Goal: Task Accomplishment & Management: Use online tool/utility

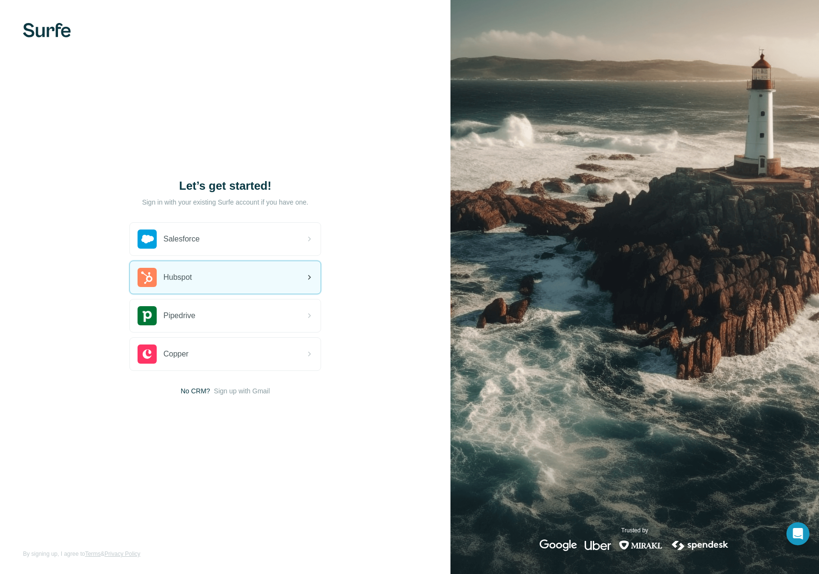
click at [247, 281] on div "Hubspot" at bounding box center [225, 277] width 191 height 33
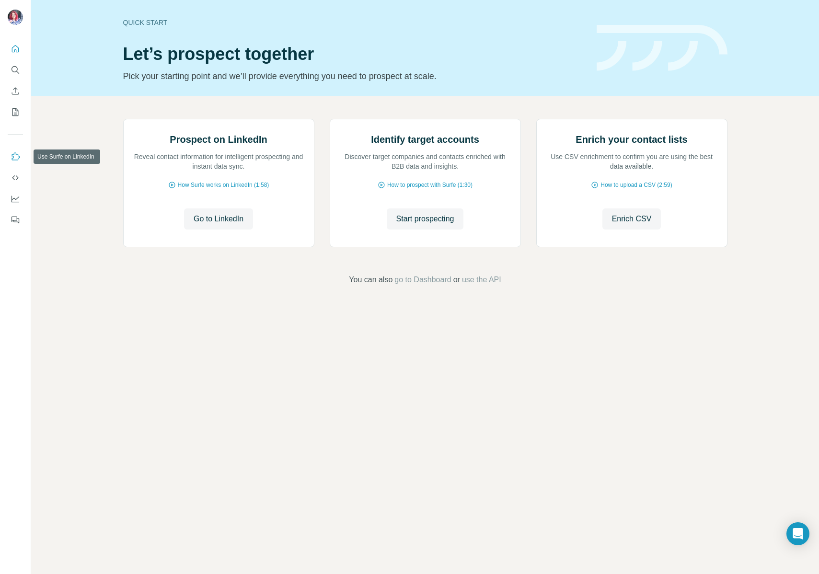
click at [16, 154] on icon "Use Surfe on LinkedIn" at bounding box center [16, 156] width 8 height 8
click at [421, 225] on span "Start prospecting" at bounding box center [425, 218] width 58 height 11
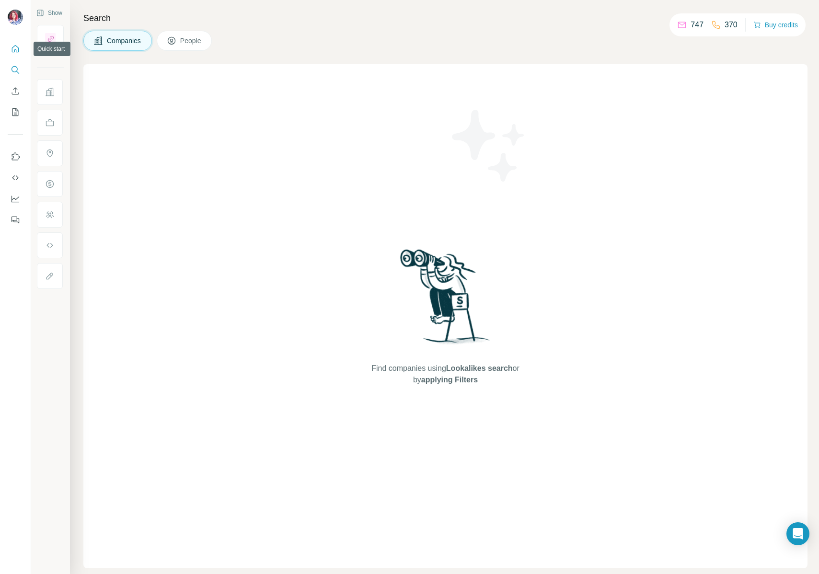
click at [18, 47] on icon "Quick start" at bounding box center [16, 49] width 10 height 10
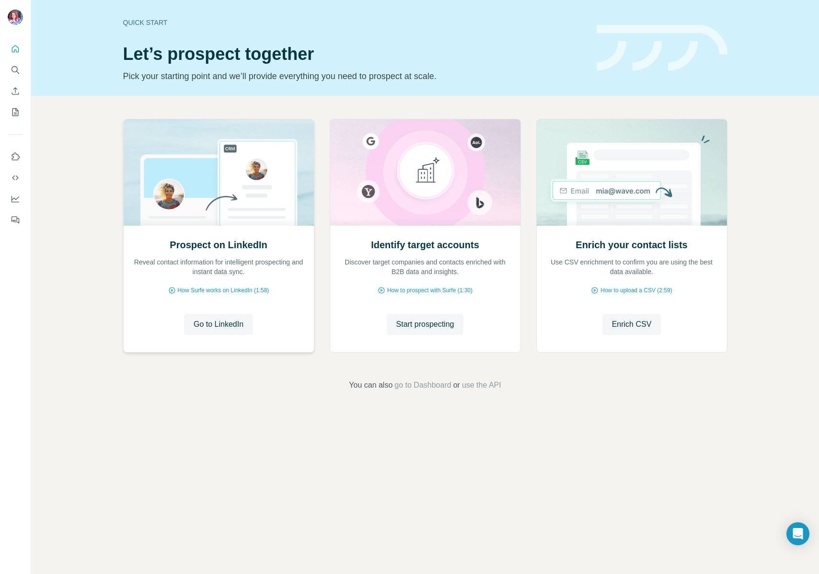
drag, startPoint x: 212, startPoint y: 324, endPoint x: 142, endPoint y: 346, distance: 73.3
click at [142, 347] on div "Prospect on LinkedIn Reveal contact information for intelligent prospecting and…" at bounding box center [219, 288] width 190 height 127
click at [16, 155] on icon "Use Surfe on LinkedIn" at bounding box center [16, 157] width 10 height 10
click at [805, 530] on div "Open Intercom Messenger" at bounding box center [797, 533] width 25 height 25
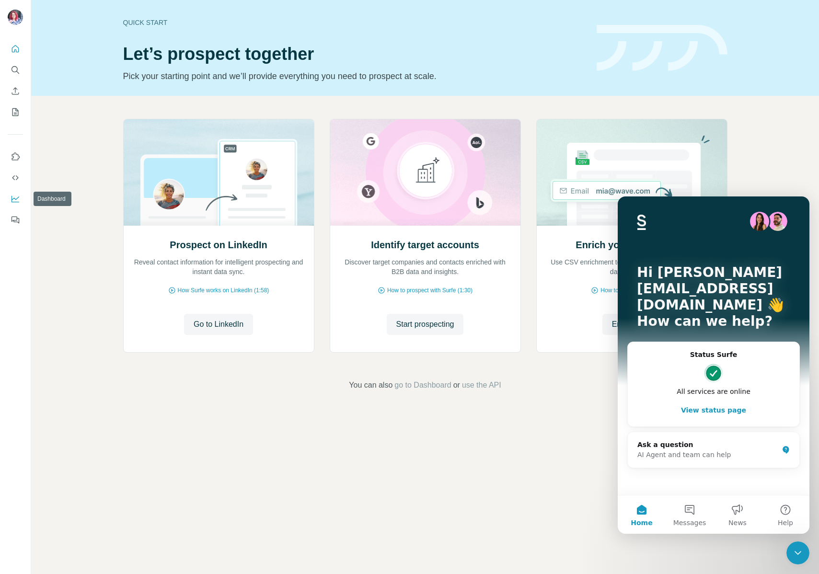
click at [13, 197] on icon "Dashboard" at bounding box center [16, 199] width 10 height 10
click at [655, 440] on div "Ask a question" at bounding box center [707, 445] width 141 height 10
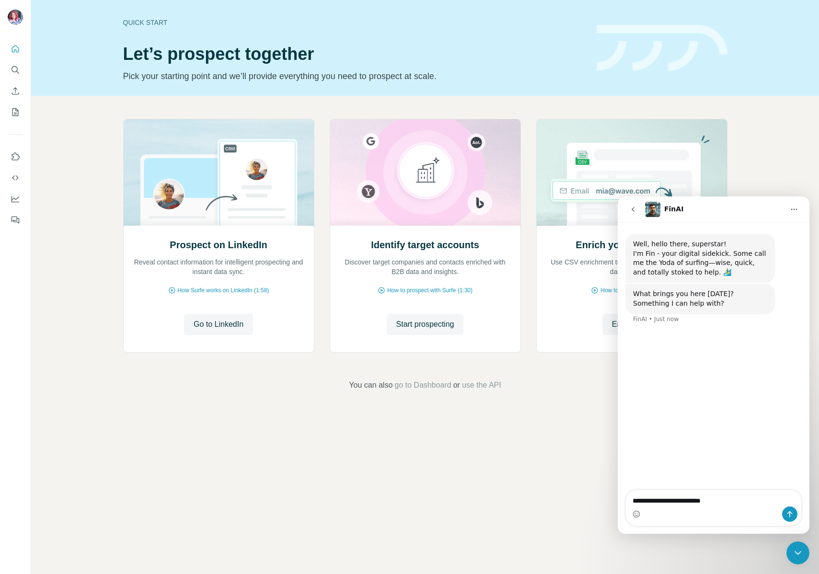
type textarea "**********"
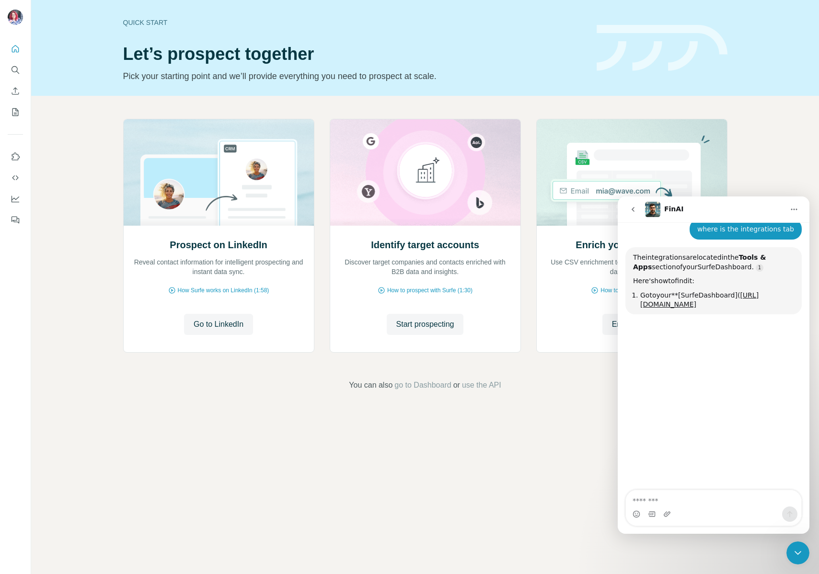
scroll to position [102, 0]
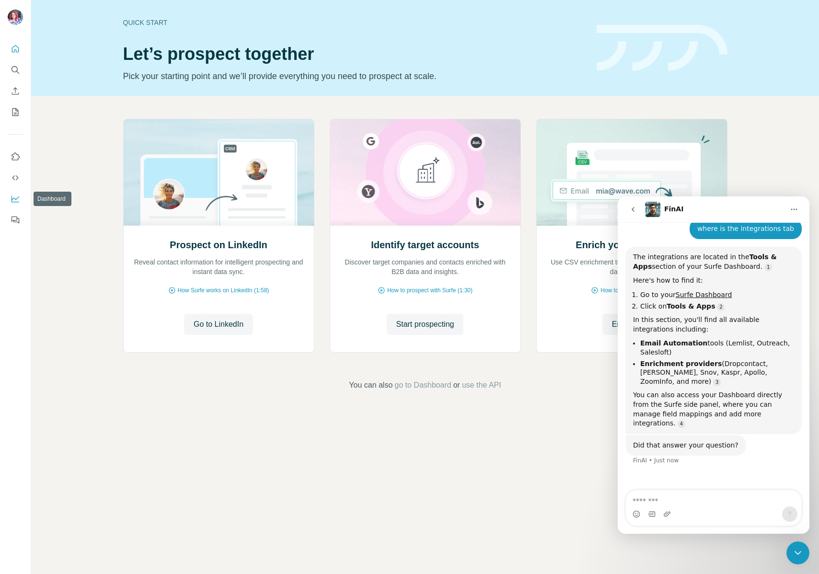
click at [13, 197] on icon "Dashboard" at bounding box center [16, 199] width 10 height 10
click at [689, 499] on textarea "Message…" at bounding box center [713, 498] width 175 height 16
type textarea "**********"
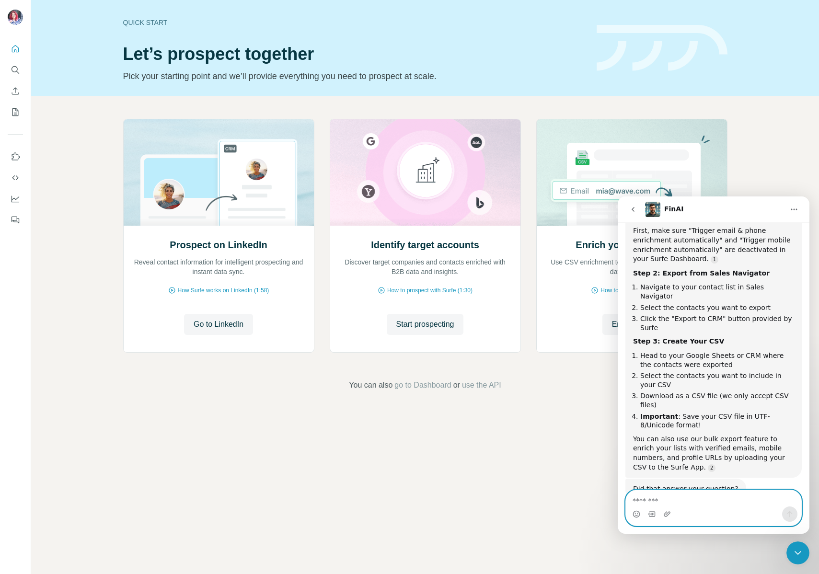
scroll to position [440, 0]
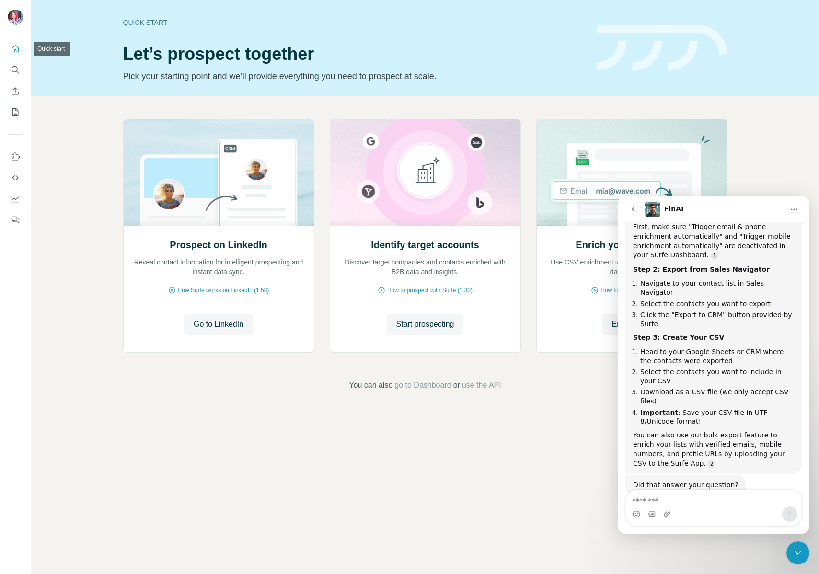
click at [14, 47] on icon "Quick start" at bounding box center [16, 49] width 10 height 10
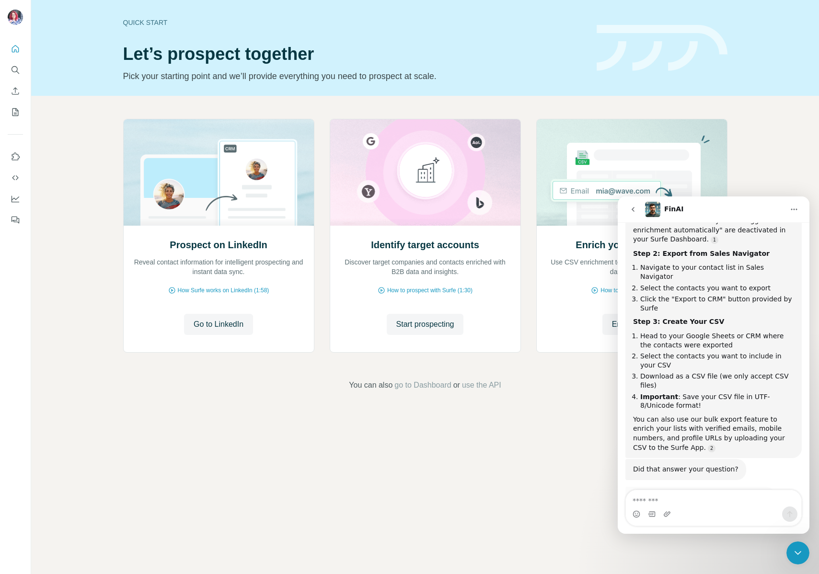
scroll to position [484, 0]
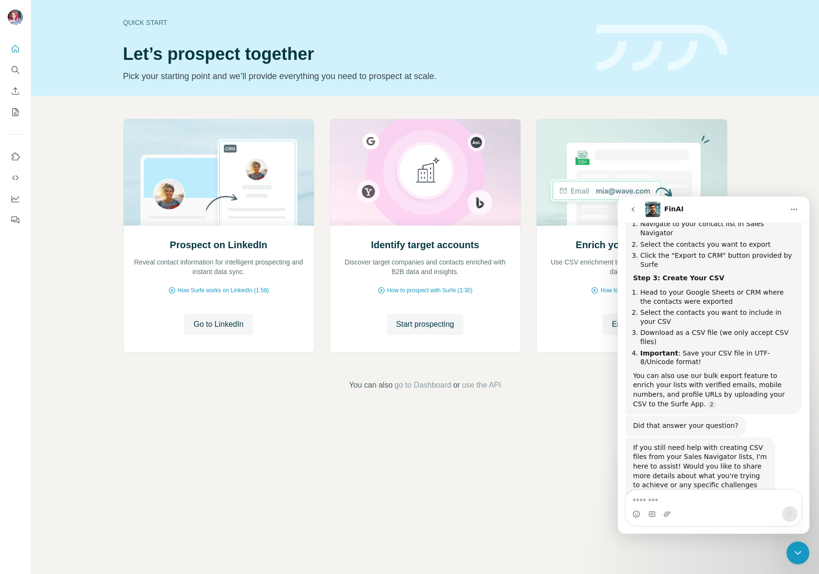
click at [634, 209] on icon "go back" at bounding box center [633, 209] width 8 height 8
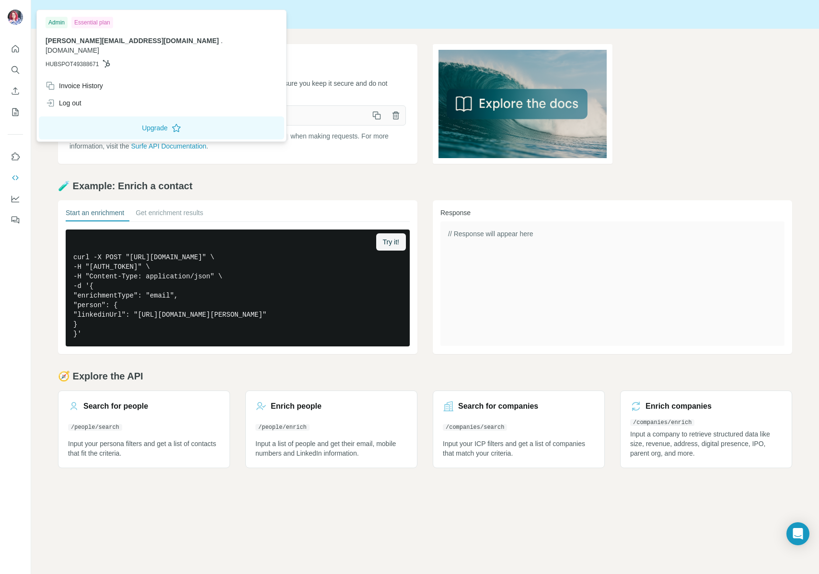
click at [17, 16] on img at bounding box center [15, 17] width 15 height 15
click at [79, 44] on span "[PERSON_NAME][EMAIL_ADDRESS][DOMAIN_NAME]" at bounding box center [132, 41] width 173 height 8
click at [12, 66] on icon "Search" at bounding box center [14, 69] width 6 height 6
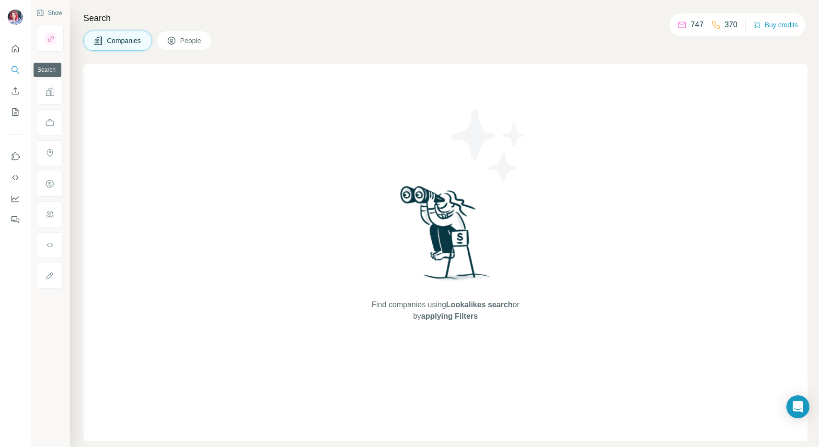
click at [14, 68] on icon "Search" at bounding box center [16, 70] width 10 height 10
click at [124, 39] on span "Companies" at bounding box center [124, 41] width 35 height 10
click at [16, 67] on icon "Search" at bounding box center [14, 69] width 6 height 6
click at [118, 84] on div "Find companies using Lookalikes search or by applying Filters" at bounding box center [445, 252] width 724 height 377
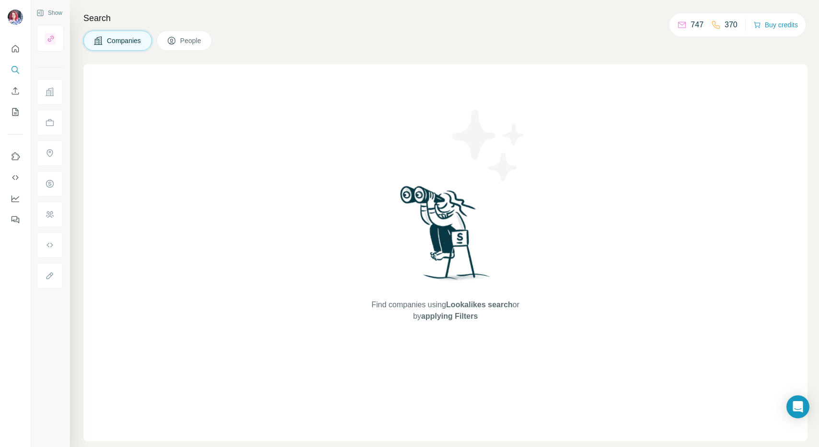
click at [112, 86] on div "Find companies using Lookalikes search or by applying Filters" at bounding box center [445, 252] width 724 height 377
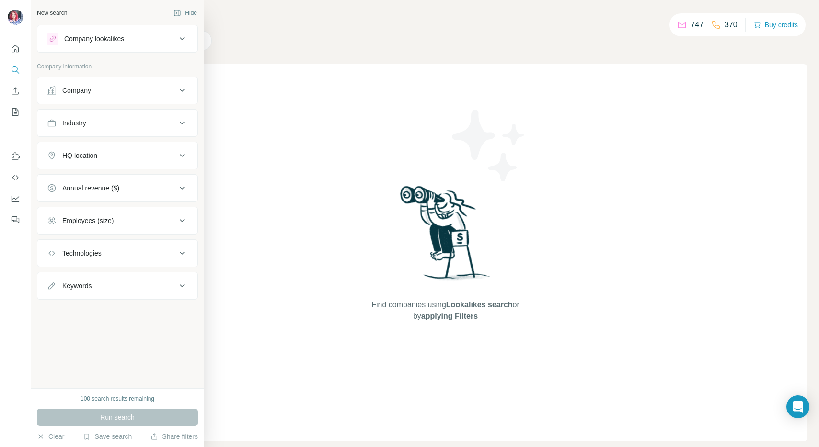
click at [184, 39] on icon at bounding box center [181, 38] width 11 height 11
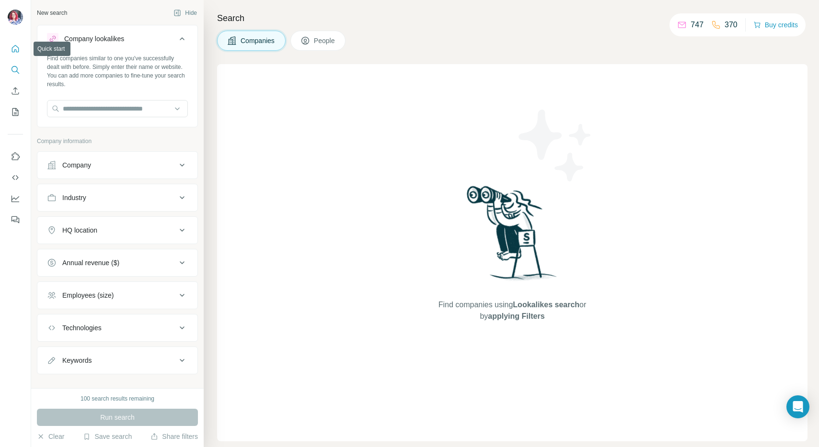
click at [15, 46] on icon "Quick start" at bounding box center [16, 49] width 10 height 10
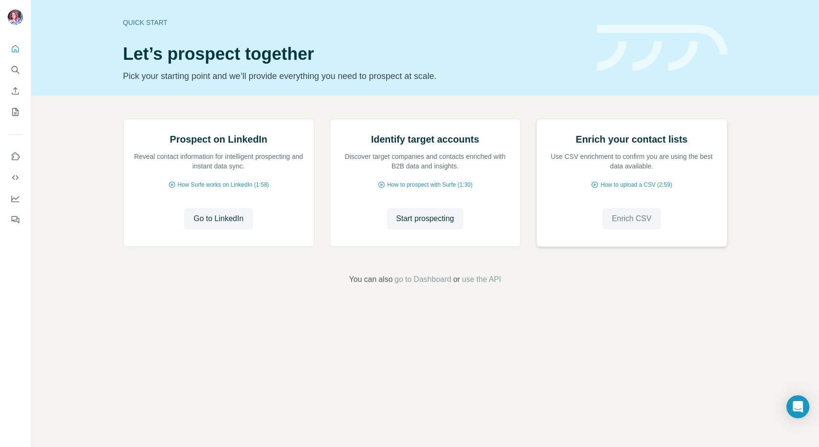
click at [623, 225] on span "Enrich CSV" at bounding box center [632, 218] width 40 height 11
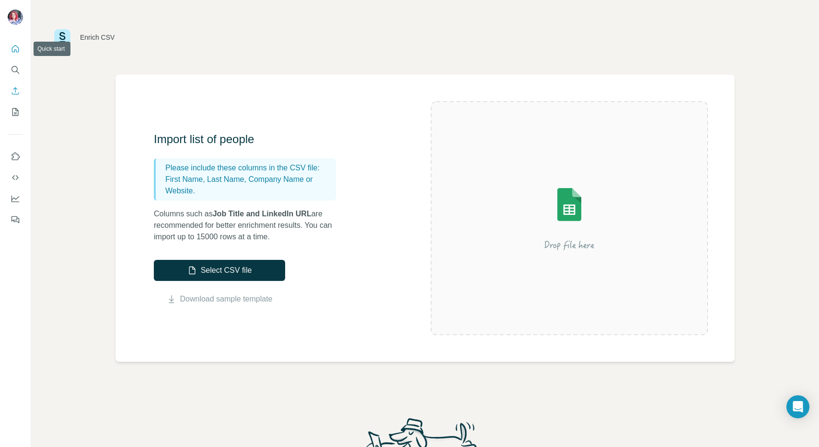
click at [14, 47] on icon "Quick start" at bounding box center [16, 49] width 10 height 10
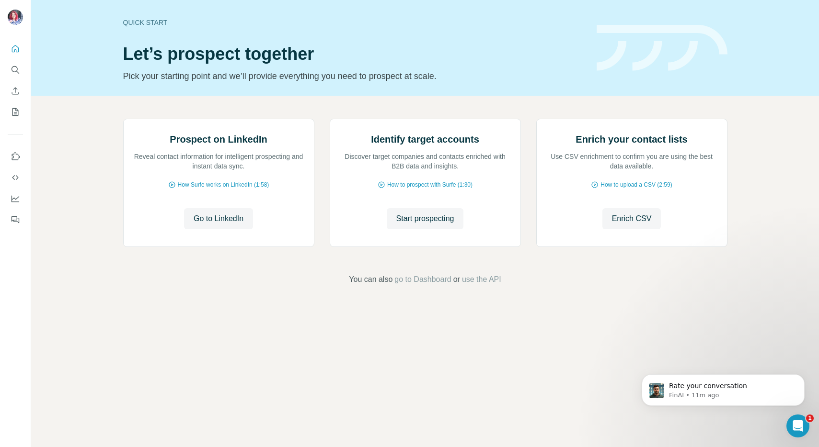
click at [639, 324] on div "Rate your conversation FinAI • 11m ago" at bounding box center [723, 346] width 176 height 120
click at [638, 324] on div "Rate your conversation FinAI • 11m ago" at bounding box center [723, 346] width 176 height 120
click at [625, 225] on span "Enrich CSV" at bounding box center [632, 218] width 40 height 11
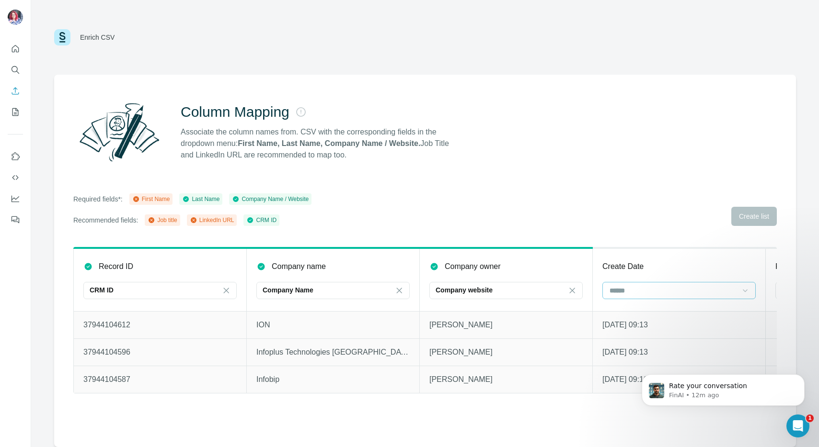
click at [745, 291] on icon at bounding box center [744, 290] width 5 height 3
click at [744, 289] on icon at bounding box center [745, 291] width 10 height 10
drag, startPoint x: 638, startPoint y: 193, endPoint x: 637, endPoint y: 166, distance: 26.9
click at [637, 166] on div "Column Mapping Associate the column names from. CSV with the corresponding fiel…" at bounding box center [424, 261] width 741 height 373
click at [800, 375] on icon "Dismiss notification" at bounding box center [801, 377] width 5 height 5
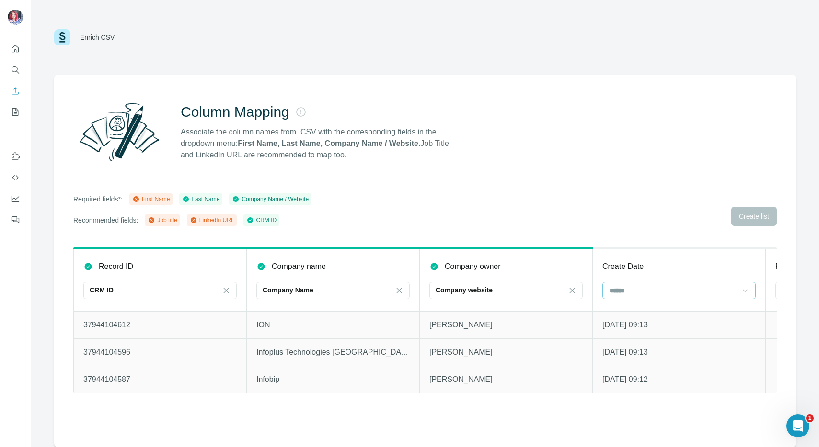
click at [762, 207] on div "Required fields*: First Name Last Name Company Name / Website Recommended field…" at bounding box center [424, 210] width 703 height 33
click at [760, 216] on div "Required fields*: First Name Last Name Company Name / Website Recommended field…" at bounding box center [424, 210] width 703 height 33
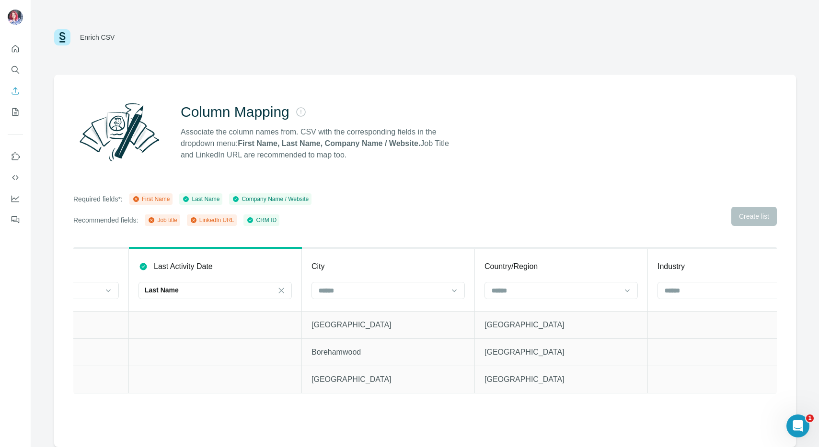
scroll to position [0, 809]
click at [454, 288] on icon at bounding box center [455, 291] width 10 height 10
click at [456, 288] on icon at bounding box center [455, 291] width 10 height 10
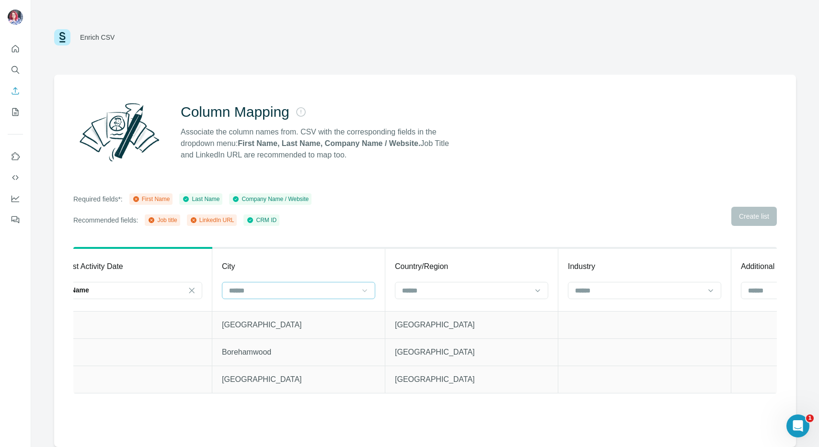
scroll to position [0, 1026]
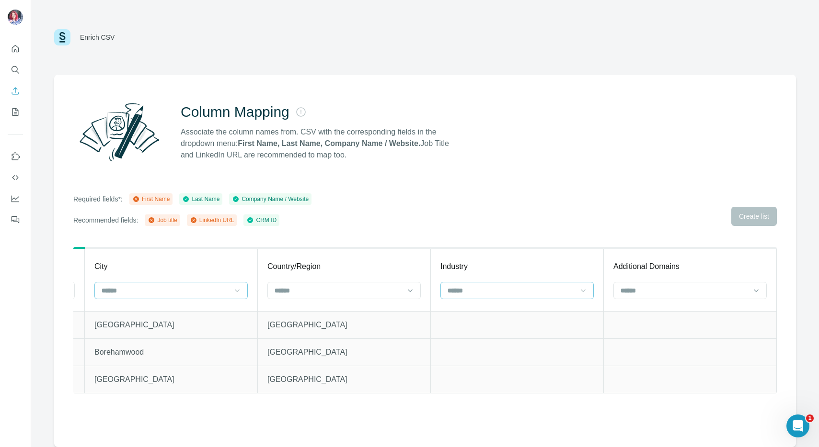
click at [578, 288] on icon at bounding box center [583, 291] width 10 height 10
click at [579, 288] on icon at bounding box center [583, 291] width 10 height 10
click at [639, 293] on input at bounding box center [683, 290] width 129 height 11
click at [639, 294] on input at bounding box center [683, 290] width 129 height 11
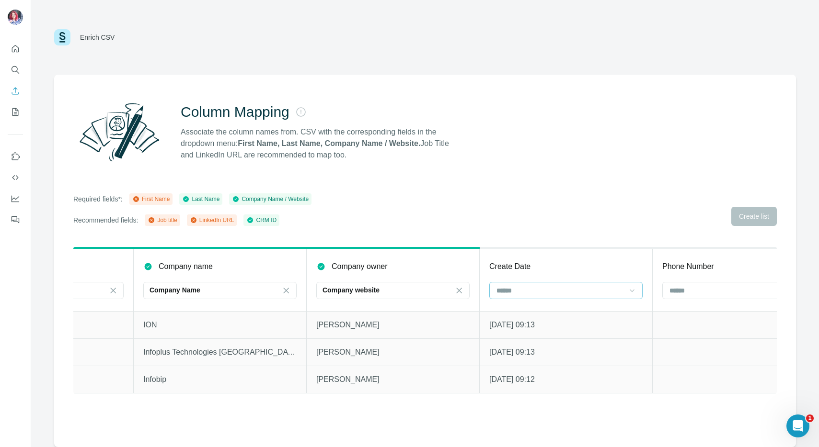
scroll to position [0, 0]
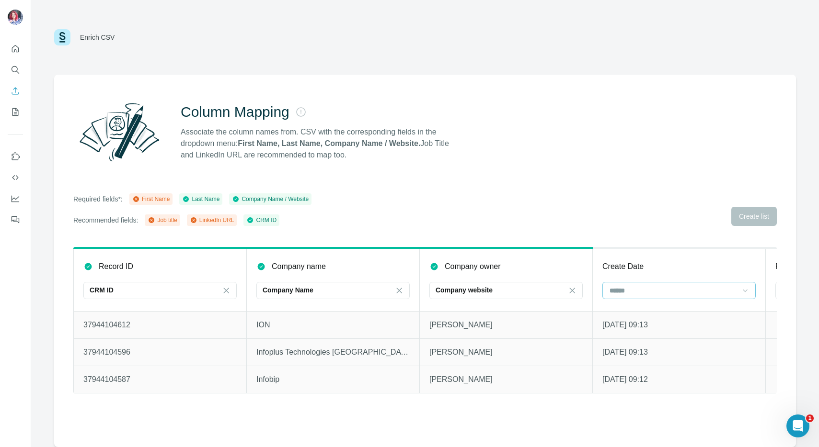
click at [626, 296] on div at bounding box center [672, 291] width 129 height 16
click at [629, 293] on input at bounding box center [672, 290] width 129 height 11
click at [745, 220] on div "Required fields*: First Name Last Name Company Name / Website Recommended field…" at bounding box center [424, 210] width 703 height 33
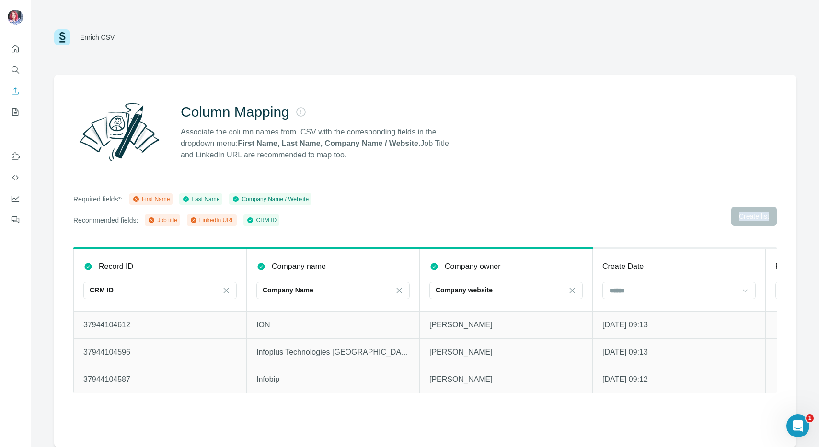
click at [746, 220] on div "Required fields*: First Name Last Name Company Name / Website Recommended field…" at bounding box center [424, 210] width 703 height 33
click at [138, 199] on icon at bounding box center [136, 199] width 6 height 6
click at [137, 199] on icon at bounding box center [136, 199] width 2 height 2
click at [154, 220] on icon at bounding box center [151, 220] width 6 height 6
click at [197, 223] on icon at bounding box center [194, 220] width 8 height 8
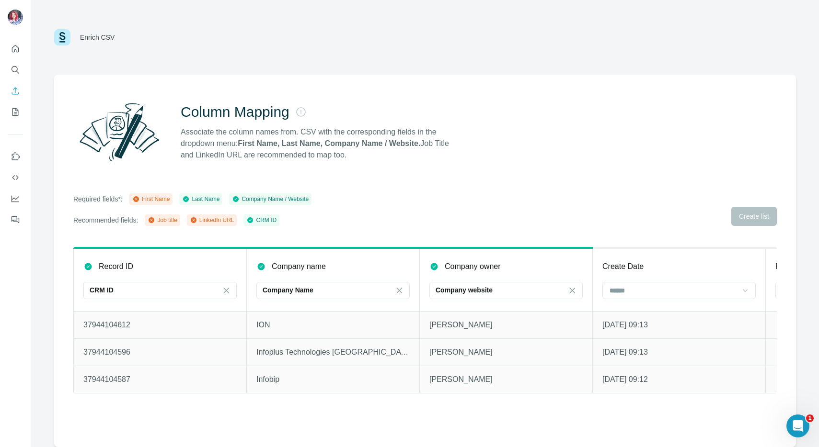
click at [95, 33] on div "Enrich CSV" at bounding box center [97, 38] width 34 height 10
click at [264, 146] on strong "First Name, Last Name, Company Name / Website." at bounding box center [329, 143] width 182 height 8
click at [681, 289] on input at bounding box center [672, 290] width 129 height 11
click at [655, 325] on div "Job title" at bounding box center [678, 330] width 137 height 10
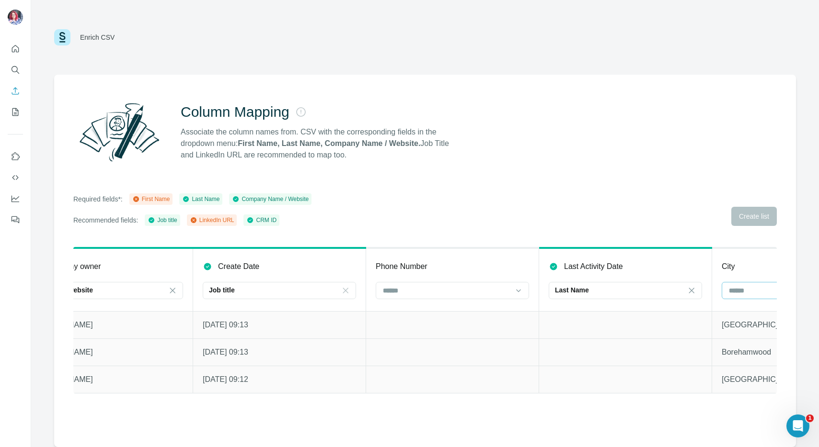
scroll to position [0, 401]
click at [500, 292] on input at bounding box center [444, 290] width 129 height 11
click at [490, 328] on div "LinkedIn URL" at bounding box center [450, 330] width 137 height 10
click at [742, 298] on div at bounding box center [790, 291] width 129 height 16
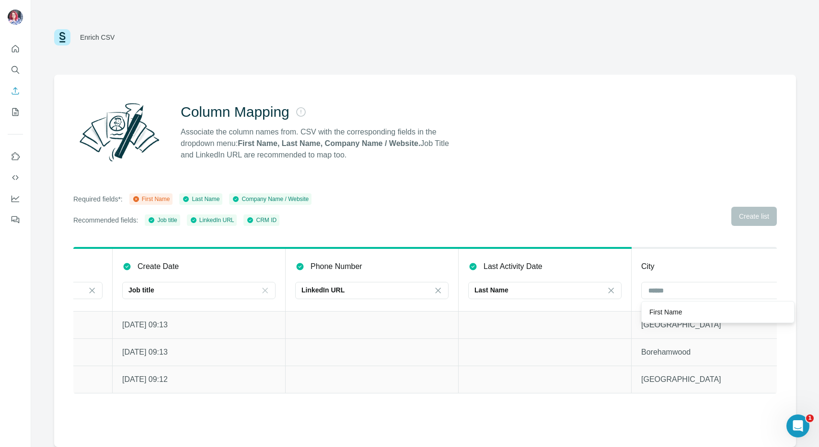
click at [708, 313] on div "First Name" at bounding box center [717, 313] width 137 height 10
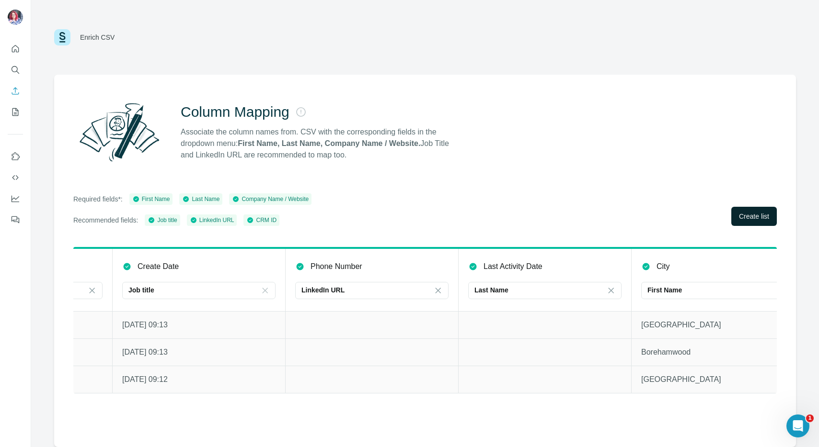
click at [762, 214] on span "Create list" at bounding box center [754, 217] width 30 height 10
click at [150, 409] on span "Close" at bounding box center [157, 414] width 17 height 10
click at [436, 290] on icon at bounding box center [438, 291] width 10 height 10
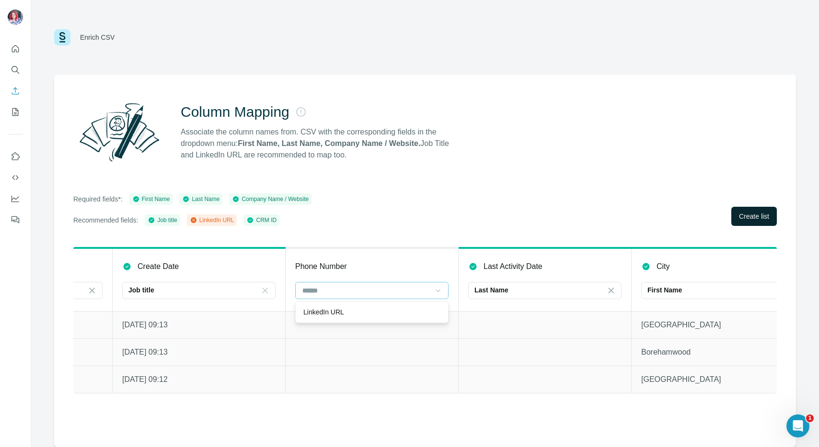
click at [454, 352] on td at bounding box center [371, 352] width 173 height 27
click at [474, 265] on icon at bounding box center [473, 267] width 10 height 10
click at [475, 268] on icon at bounding box center [472, 266] width 7 height 7
click at [483, 289] on p "Last Name" at bounding box center [491, 290] width 34 height 10
click at [472, 335] on td at bounding box center [544, 324] width 173 height 27
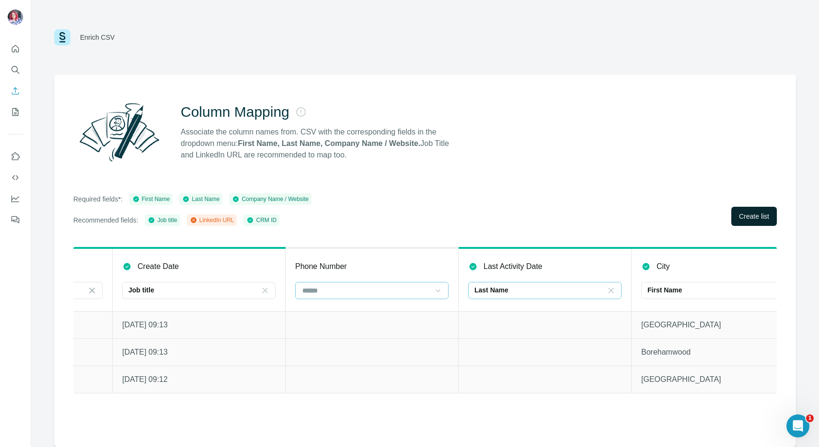
click at [613, 294] on icon at bounding box center [611, 291] width 10 height 10
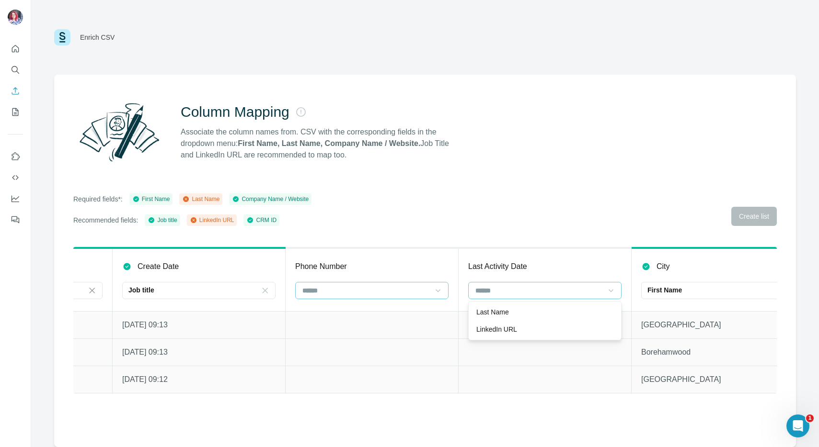
click at [601, 268] on div "Last Activity Date" at bounding box center [544, 266] width 153 height 11
click at [740, 291] on div "First Name" at bounding box center [711, 290] width 129 height 10
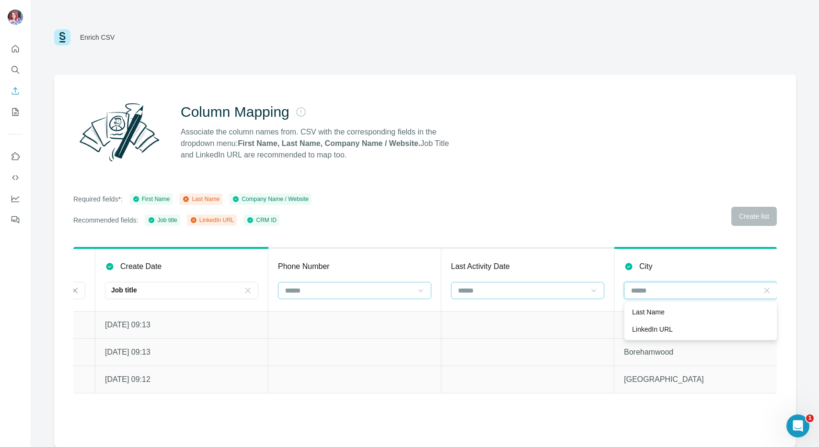
click at [737, 290] on input at bounding box center [694, 290] width 129 height 11
click at [768, 290] on icon at bounding box center [767, 291] width 10 height 10
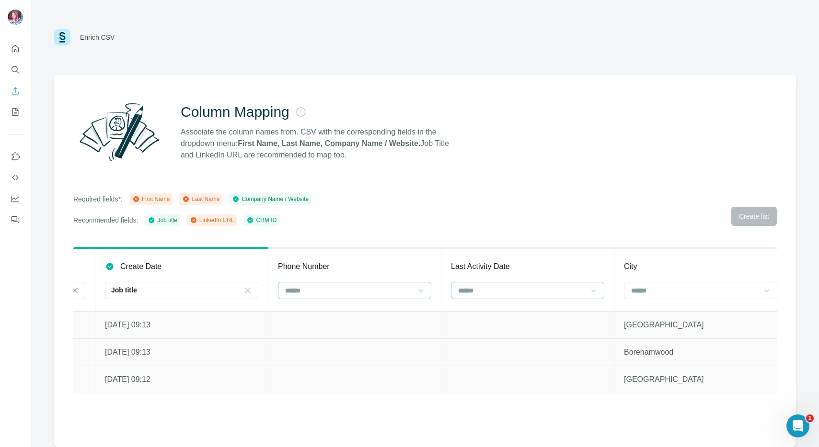
click at [732, 263] on div "City" at bounding box center [700, 266] width 153 height 11
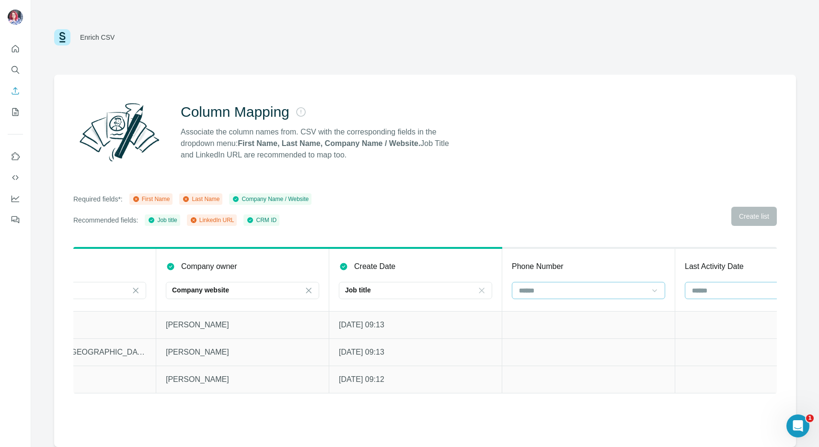
scroll to position [0, 261]
click at [483, 288] on icon at bounding box center [484, 291] width 10 height 10
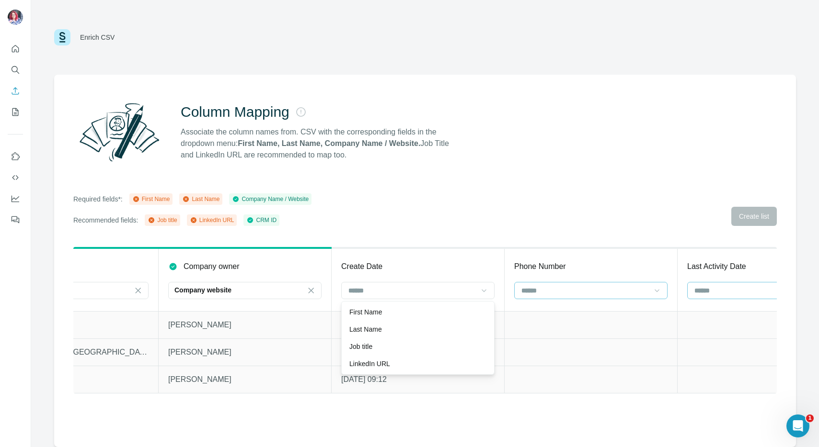
click at [521, 327] on td at bounding box center [590, 324] width 173 height 27
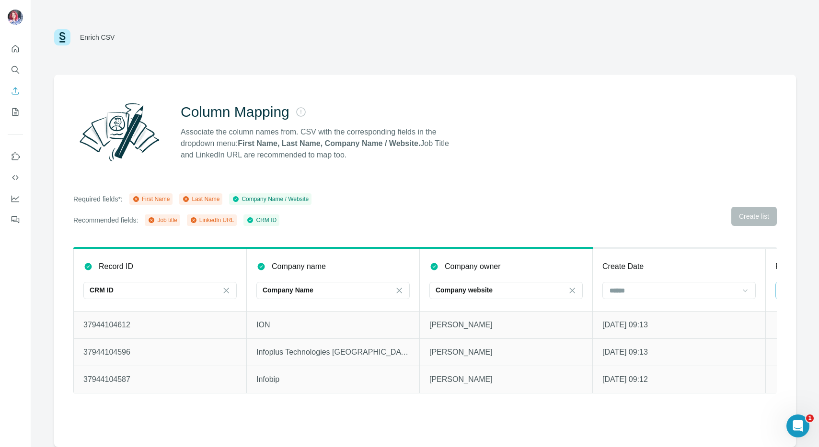
click at [754, 218] on div "Required fields*: First Name Last Name Company Name / Website Recommended field…" at bounding box center [424, 210] width 703 height 33
click at [752, 218] on div "Required fields*: First Name Last Name Company Name / Website Recommended field…" at bounding box center [424, 210] width 703 height 33
click at [752, 217] on div "Required fields*: First Name Last Name Company Name / Website Recommended field…" at bounding box center [424, 210] width 703 height 33
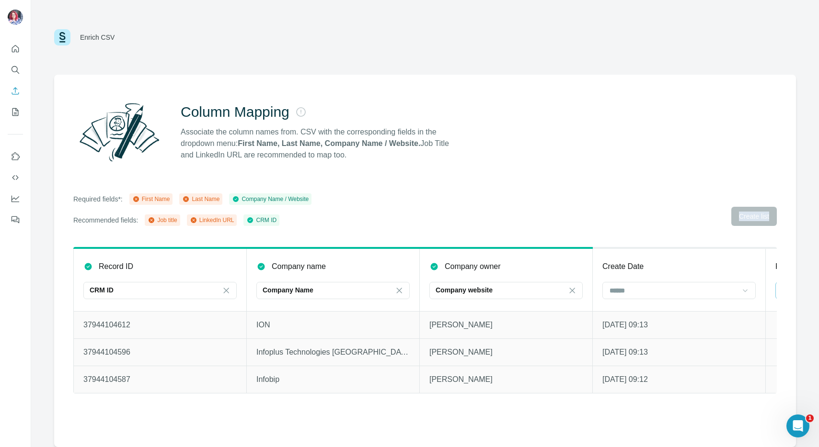
click at [752, 217] on div "Required fields*: First Name Last Name Company Name / Website Recommended field…" at bounding box center [424, 210] width 703 height 33
click at [752, 218] on div "Required fields*: First Name Last Name Company Name / Website Recommended field…" at bounding box center [424, 210] width 703 height 33
click at [16, 91] on icon "Enrich CSV" at bounding box center [16, 91] width 10 height 10
click at [12, 91] on icon "Enrich CSV" at bounding box center [16, 91] width 10 height 10
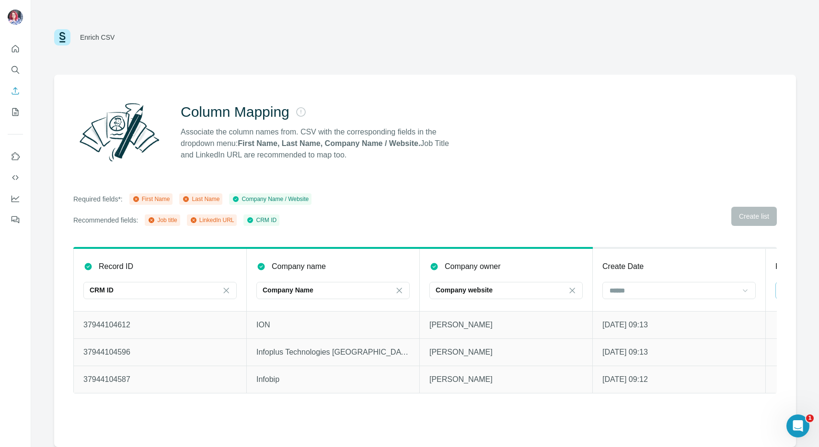
click at [282, 144] on strong "First Name, Last Name, Company Name / Website." at bounding box center [329, 143] width 182 height 8
